Goal: Transaction & Acquisition: Purchase product/service

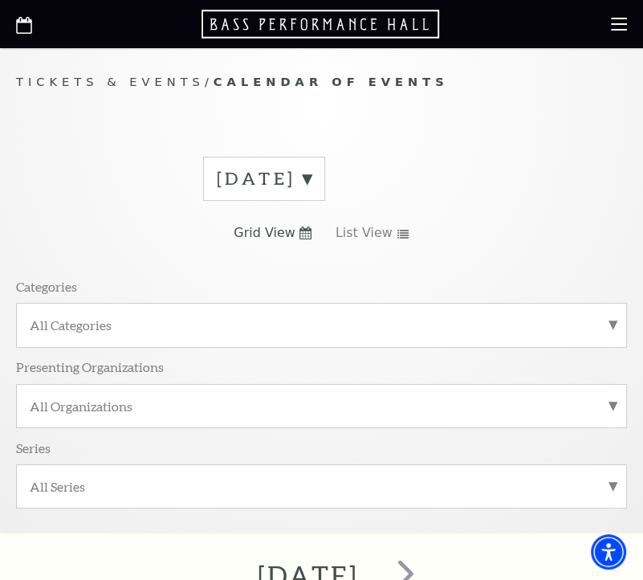
click at [617, 28] on icon at bounding box center [619, 24] width 16 height 16
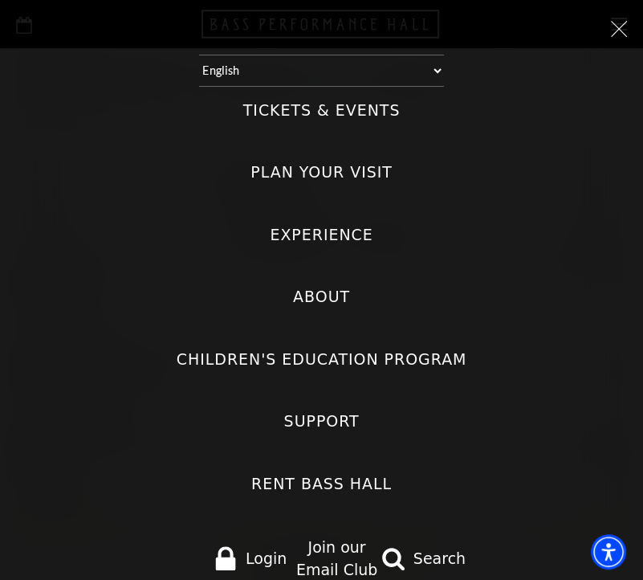
click at [316, 108] on label "Tickets & Events" at bounding box center [321, 111] width 157 height 22
click at [0, 0] on Events "Tickets & Events" at bounding box center [0, 0] width 0 height 0
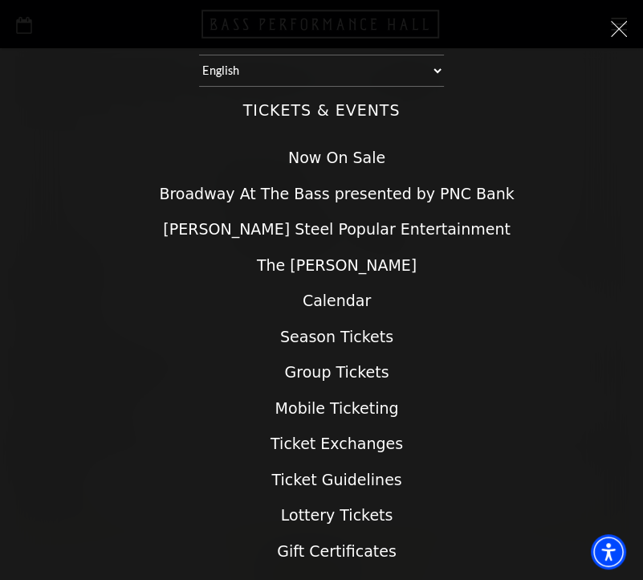
click at [300, 161] on link "Now On Sale" at bounding box center [336, 158] width 97 height 18
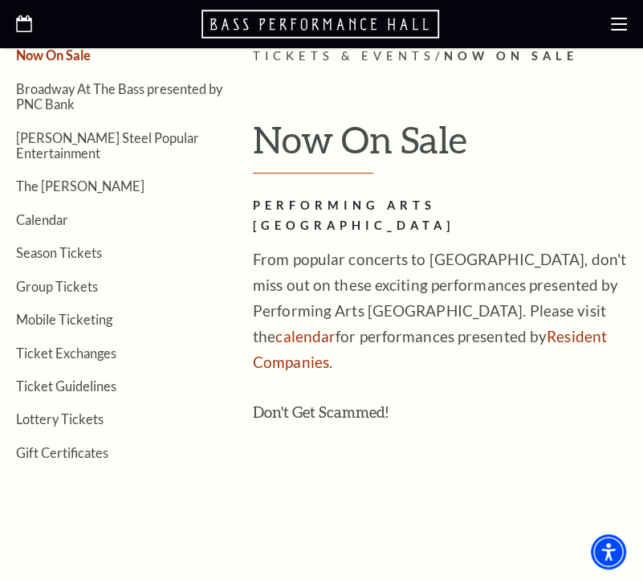
scroll to position [289, 0]
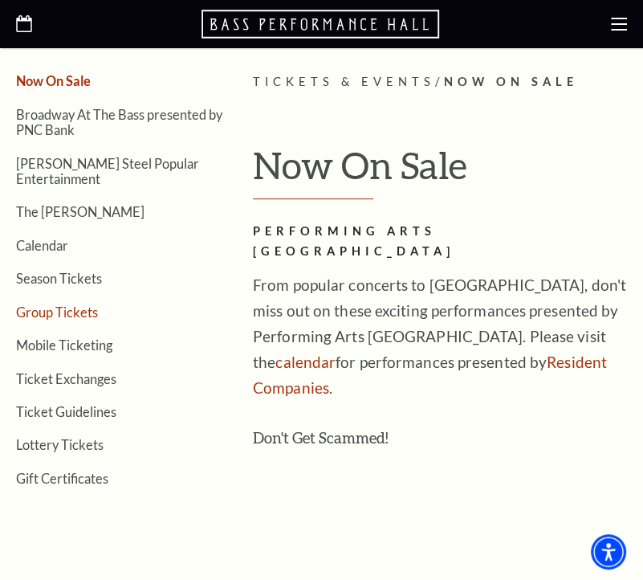
click at [56, 304] on link "Group Tickets" at bounding box center [57, 311] width 82 height 15
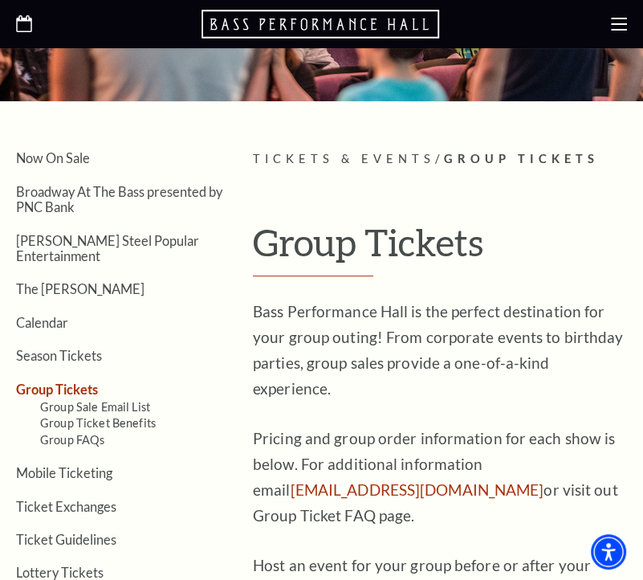
scroll to position [161, 0]
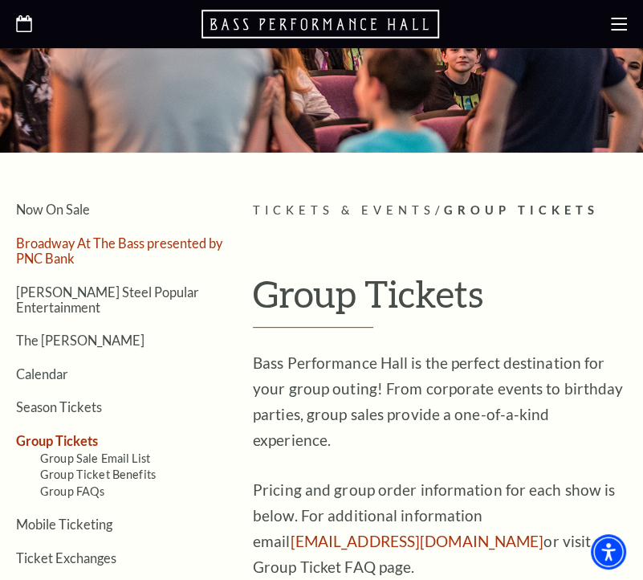
click at [39, 251] on link "Broadway At The Bass presented by PNC Bank" at bounding box center [119, 250] width 206 height 31
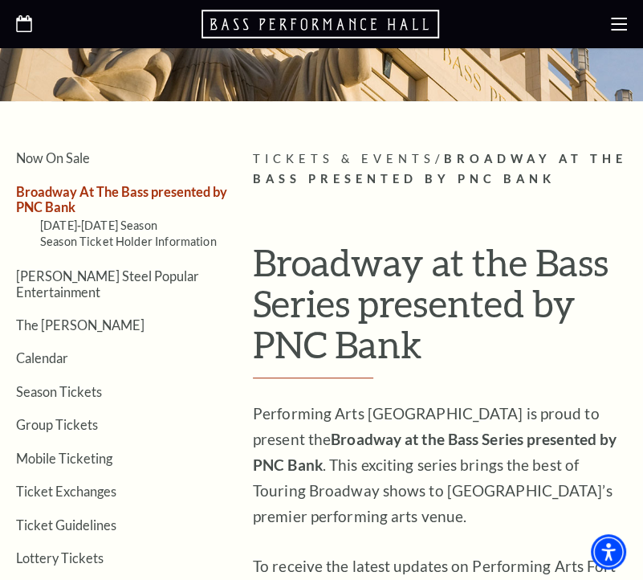
scroll to position [225, 0]
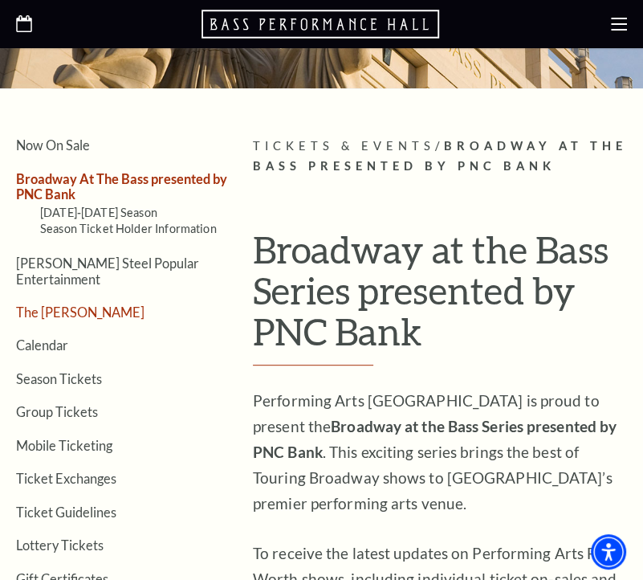
click at [42, 304] on link "The [PERSON_NAME]" at bounding box center [80, 311] width 129 height 15
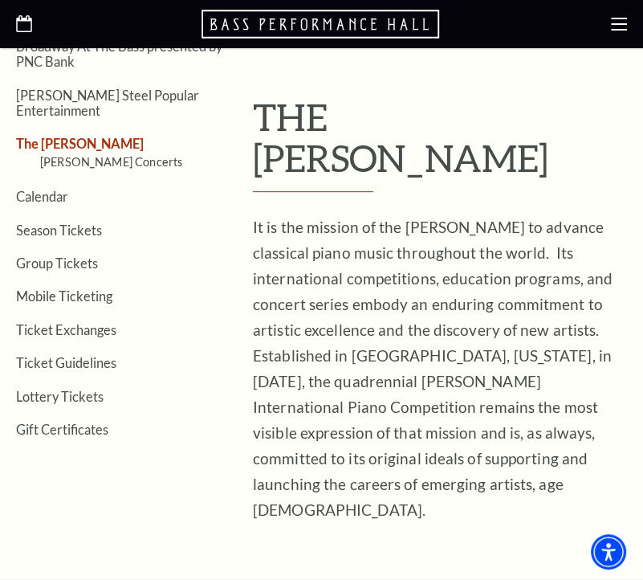
scroll to position [418, 0]
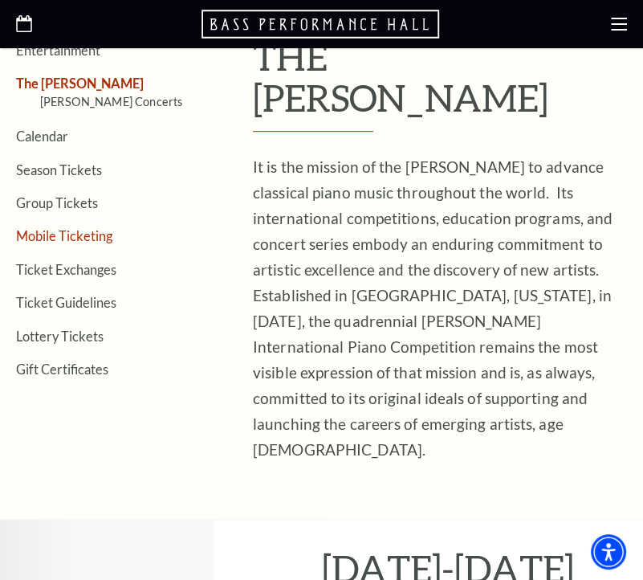
click at [49, 228] on link "Mobile Ticketing" at bounding box center [64, 235] width 96 height 15
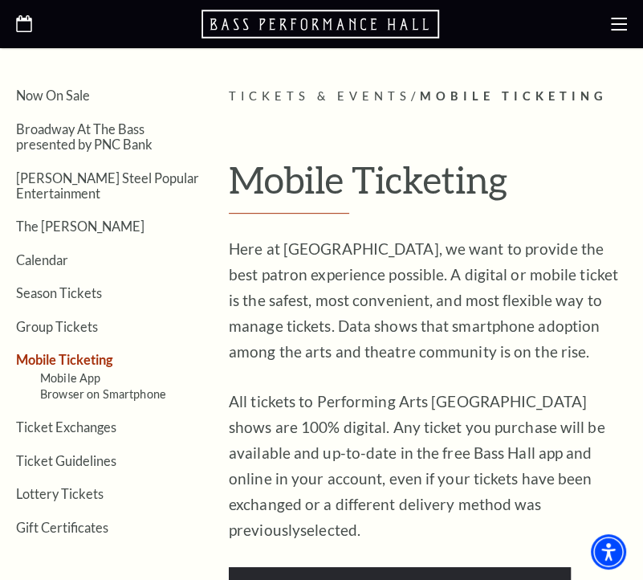
scroll to position [299, 0]
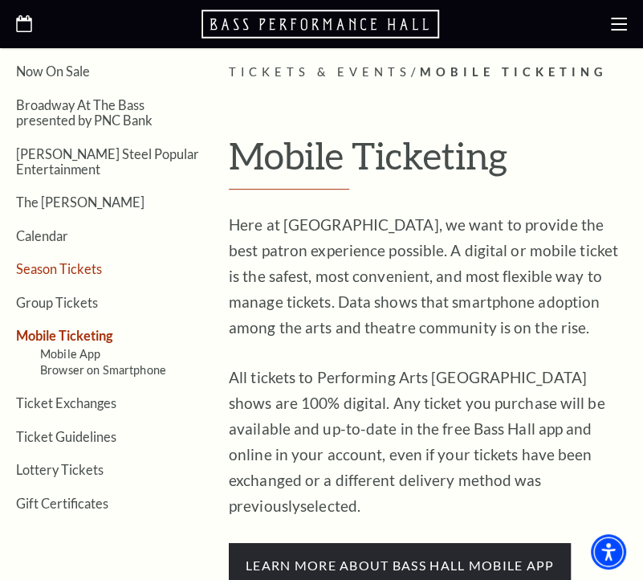
click at [45, 267] on link "Season Tickets" at bounding box center [59, 268] width 86 height 15
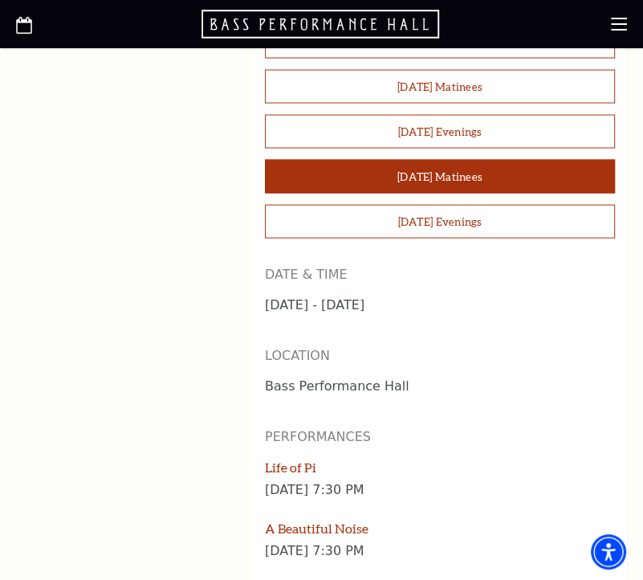
scroll to position [1671, 0]
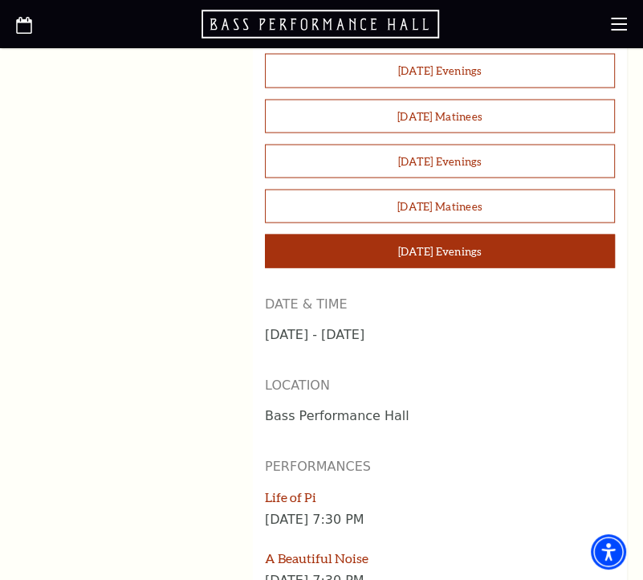
click at [334, 235] on button "Sunday Evenings" at bounding box center [440, 252] width 350 height 34
click at [409, 235] on button "Sunday Evenings" at bounding box center [440, 252] width 350 height 34
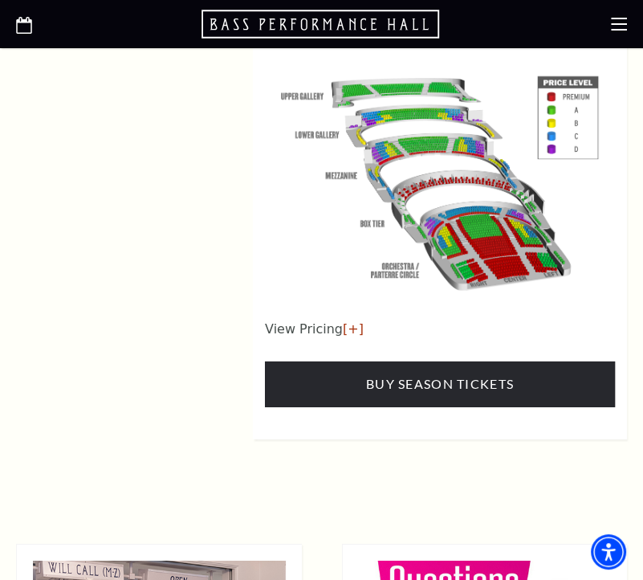
scroll to position [2698, 0]
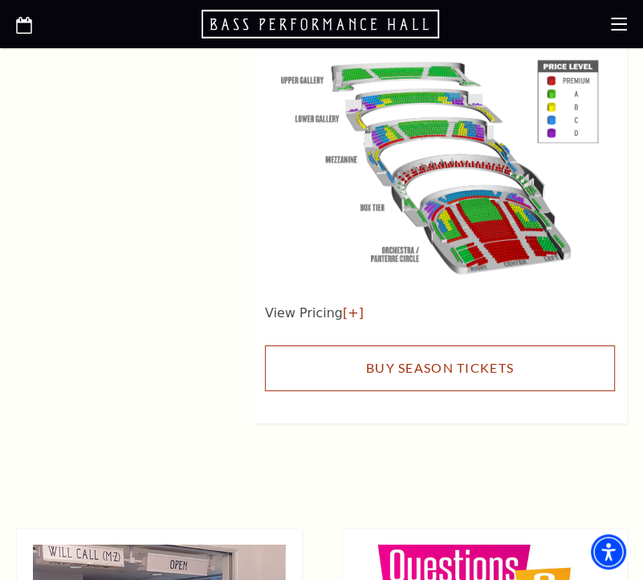
click at [418, 345] on link "Buy Season Tickets" at bounding box center [440, 367] width 350 height 45
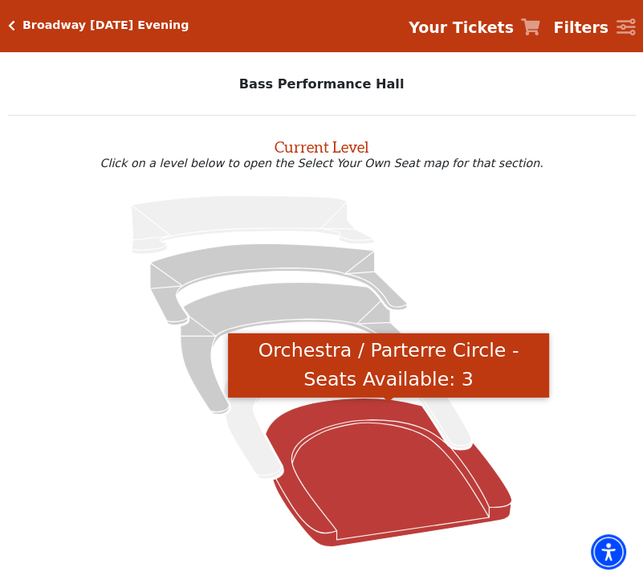
click at [398, 448] on icon "Orchestra / Parterre Circle - Seats Available: 3" at bounding box center [389, 472] width 247 height 149
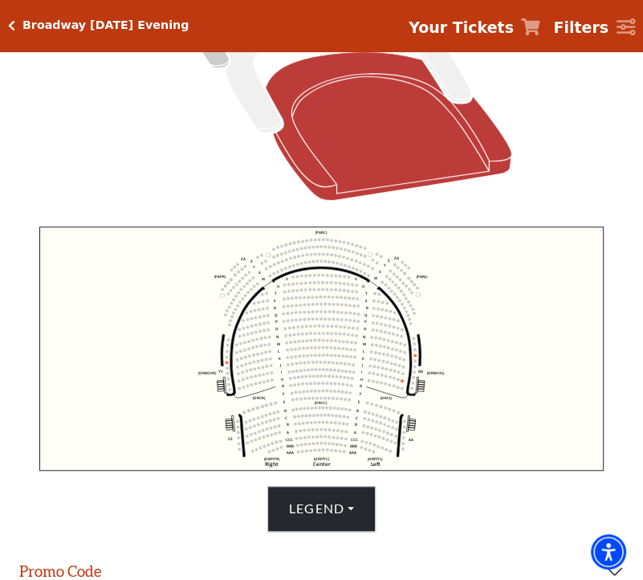
scroll to position [415, 0]
